Goal: Task Accomplishment & Management: Manage account settings

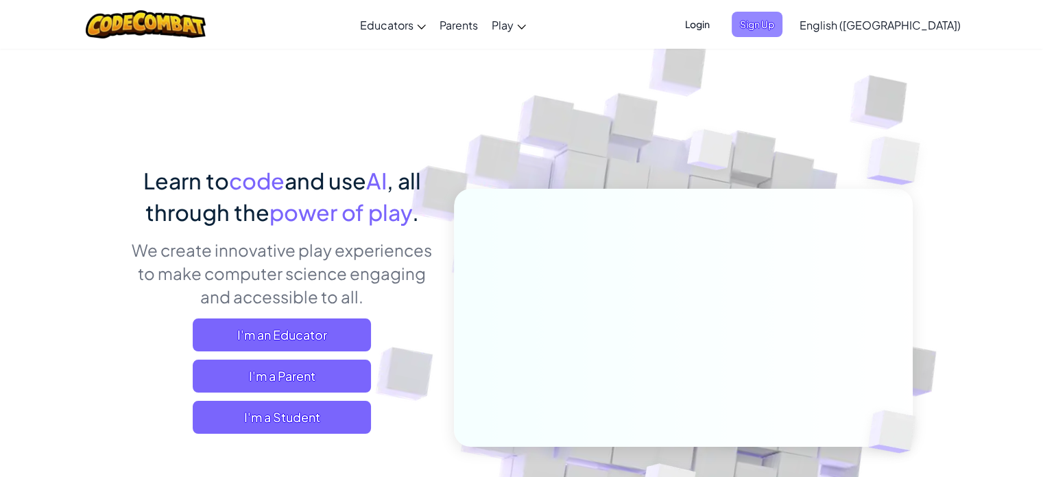
click at [782, 22] on span "Sign Up" at bounding box center [757, 24] width 51 height 25
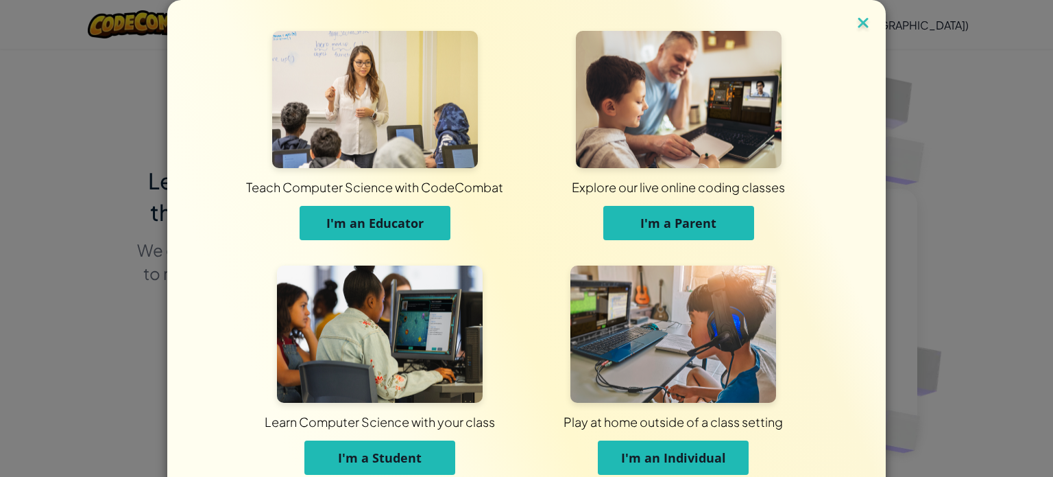
click at [854, 19] on img at bounding box center [863, 24] width 18 height 21
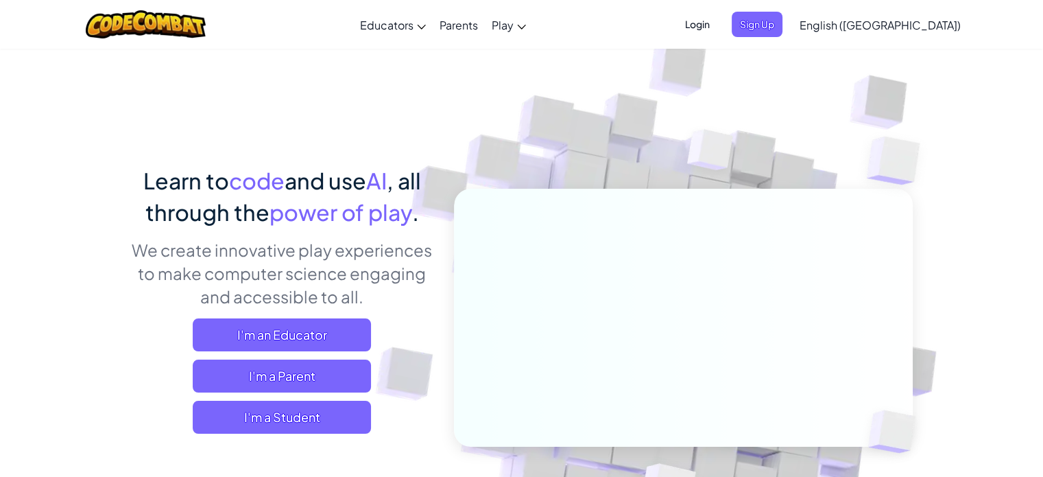
click at [718, 25] on span "Login" at bounding box center [697, 24] width 41 height 25
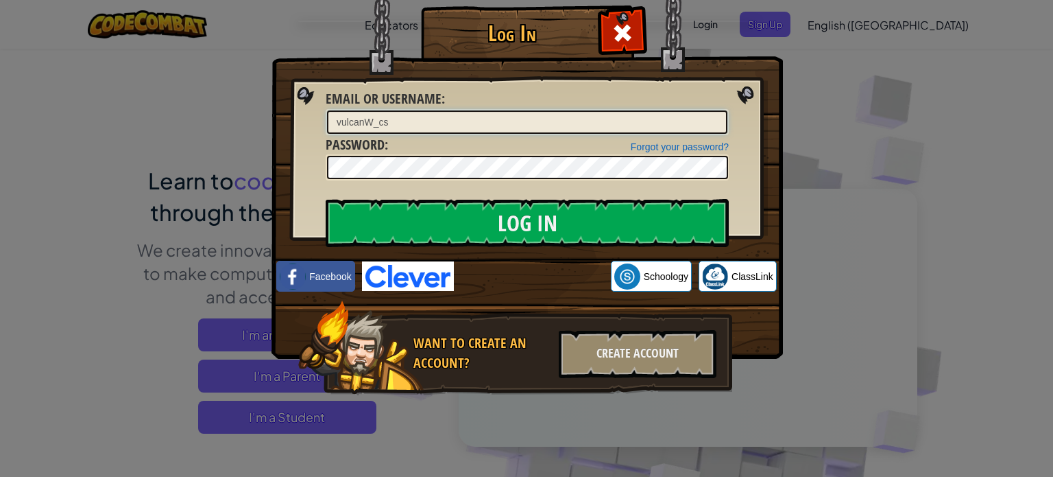
drag, startPoint x: 566, startPoint y: 128, endPoint x: 258, endPoint y: 141, distance: 308.1
click at [258, 141] on div "Log In Unknown Error Email or Username : vulcanW_cs Forgot your password? Passw…" at bounding box center [526, 238] width 1053 height 477
type input "ShingYanK_CS"
click at [304, 149] on div "Log In Unknown Error Email or Username : ShingYanK_CS Forgot your password? Pas…" at bounding box center [526, 220] width 457 height 399
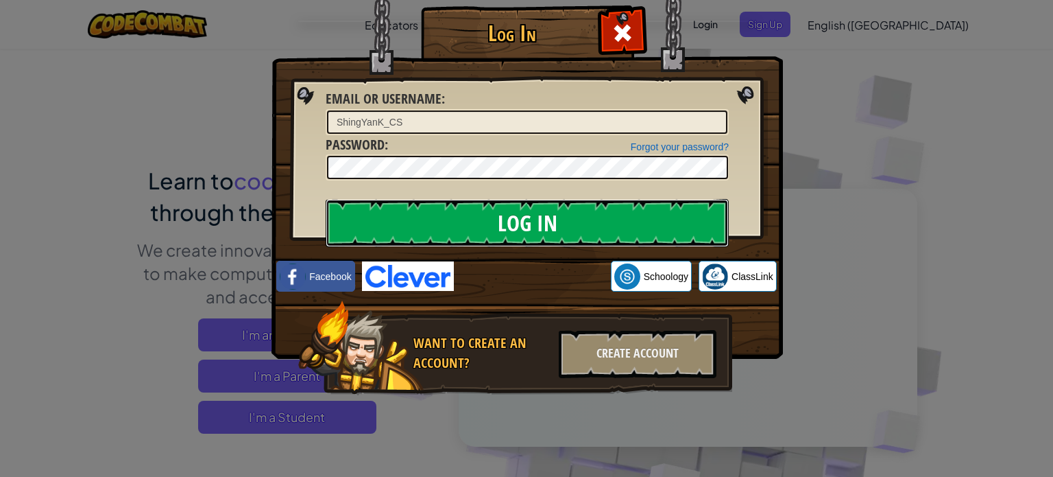
click at [426, 212] on input "Log In" at bounding box center [527, 223] width 403 height 48
